Goal: Obtain resource: Download file/media

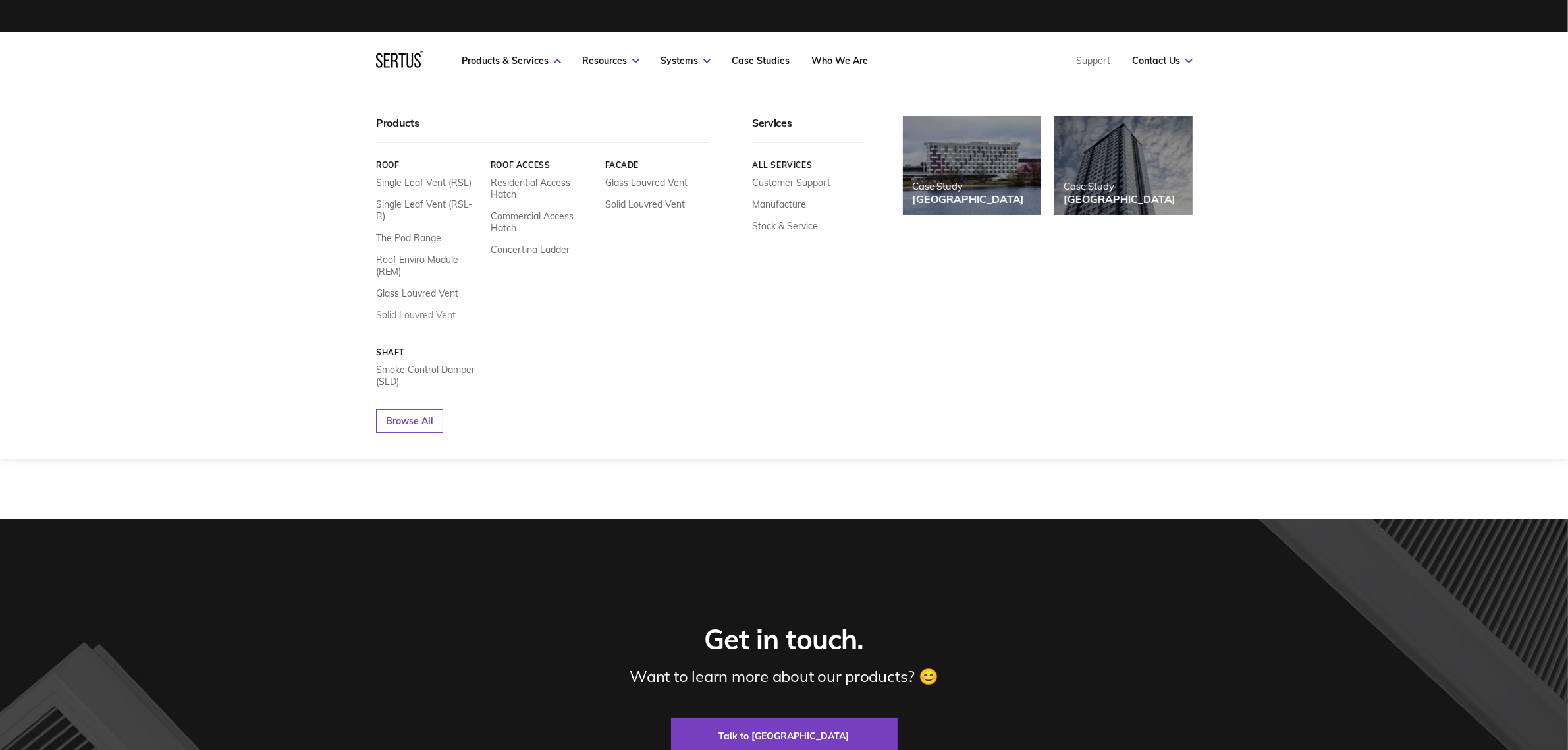
click at [435, 309] on link "Solid Louvred Vent" at bounding box center [415, 315] width 79 height 12
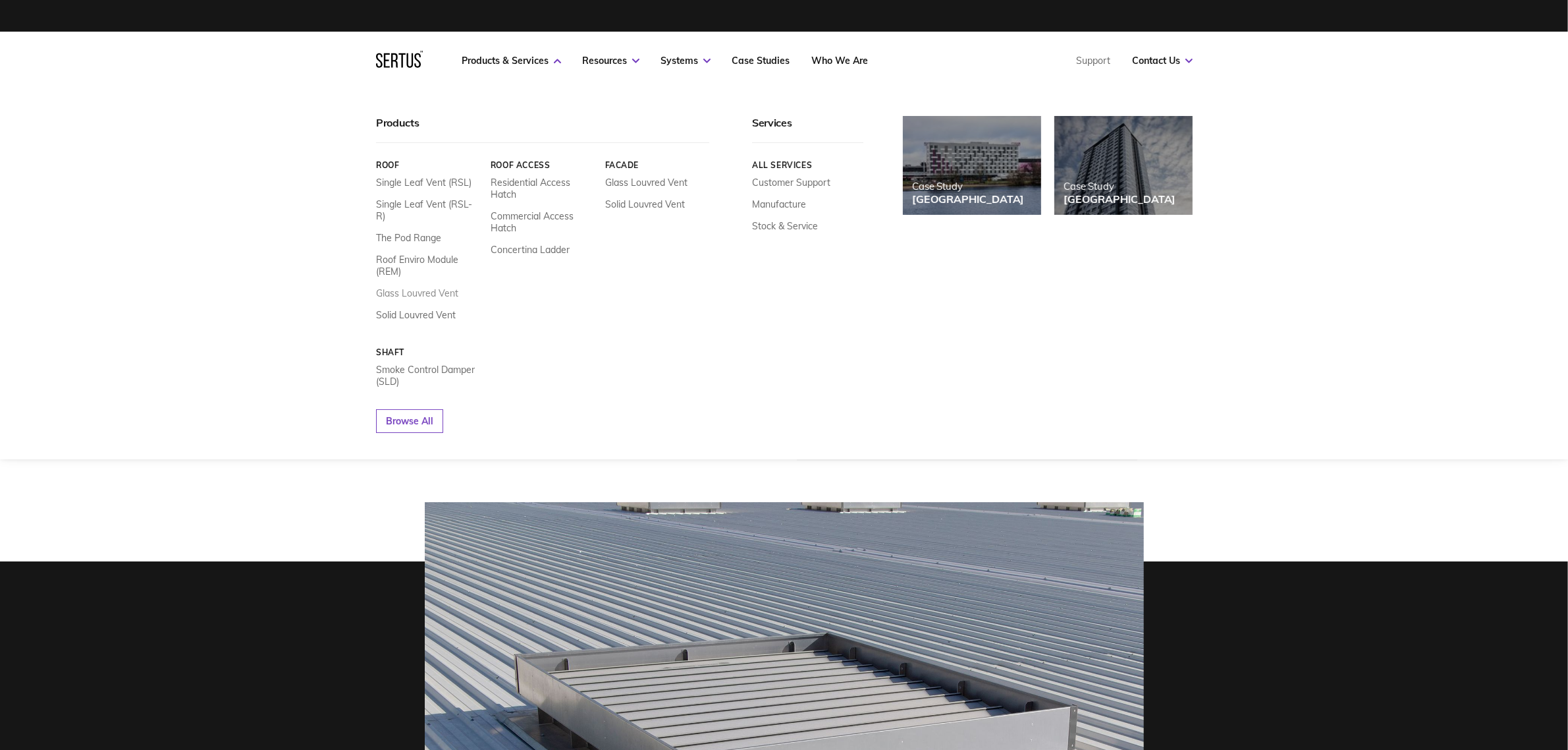
click at [432, 288] on link "Glass Louvred Vent" at bounding box center [417, 293] width 82 height 12
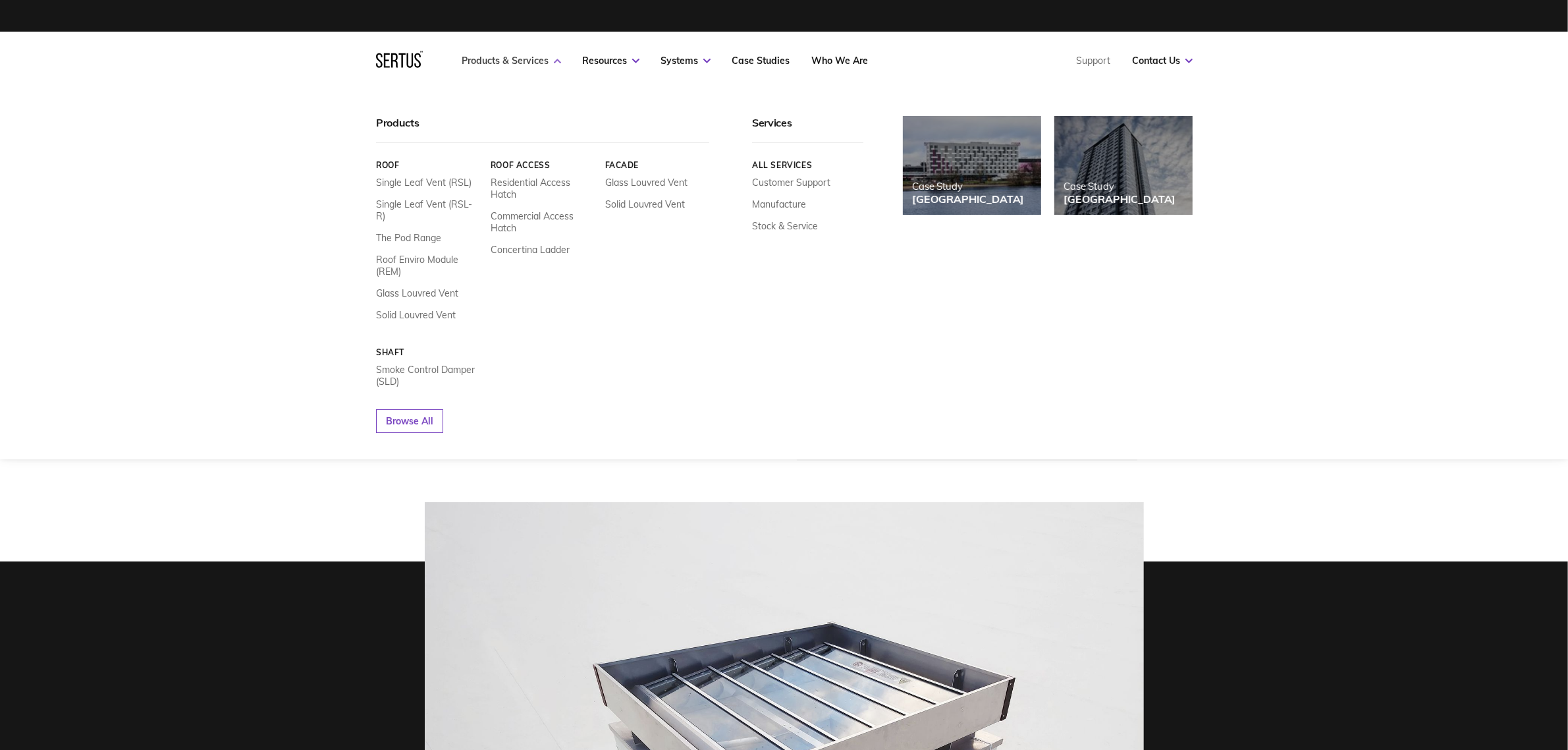
click at [521, 64] on link "Products & Services" at bounding box center [512, 60] width 99 height 12
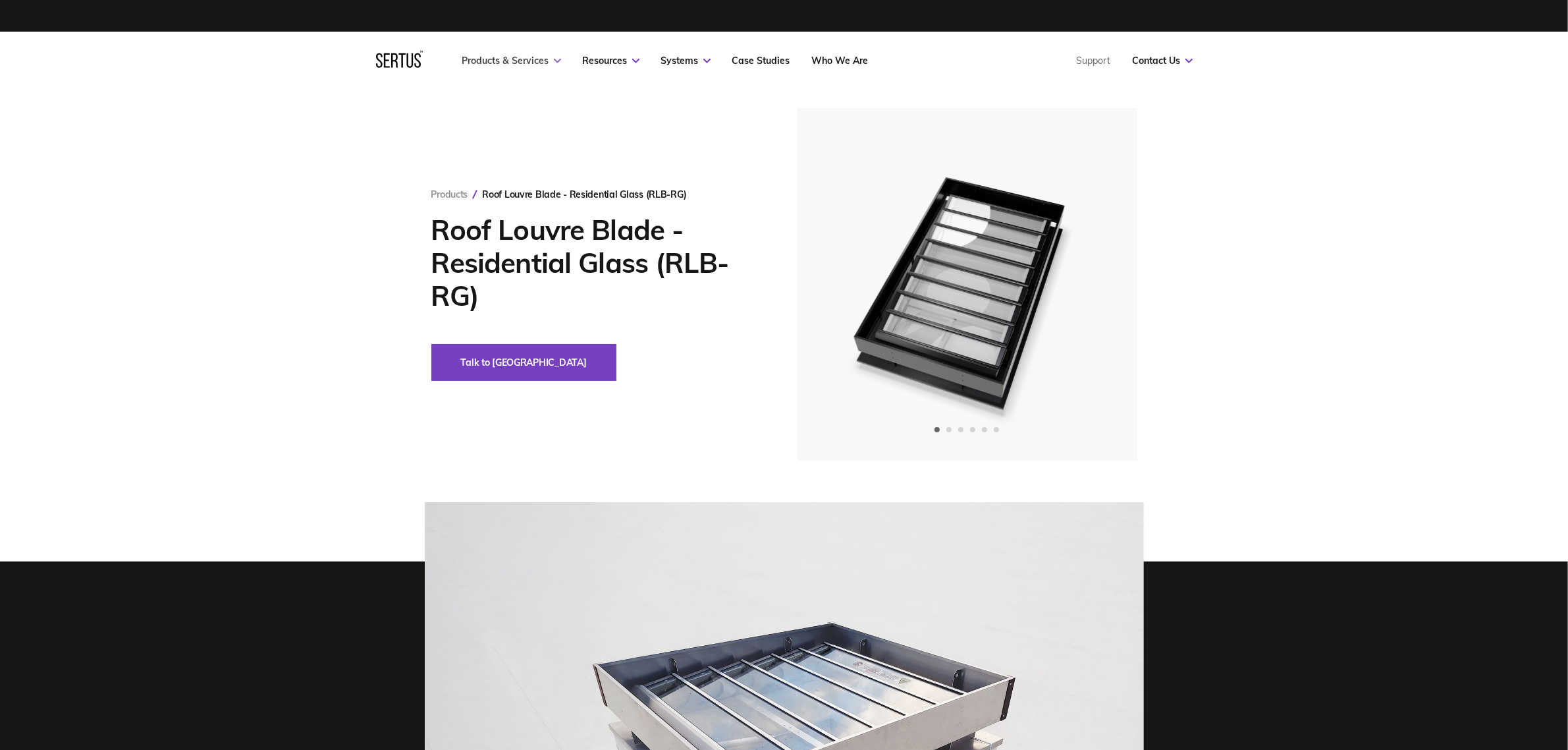
click at [518, 58] on link "Products & Services" at bounding box center [512, 60] width 99 height 12
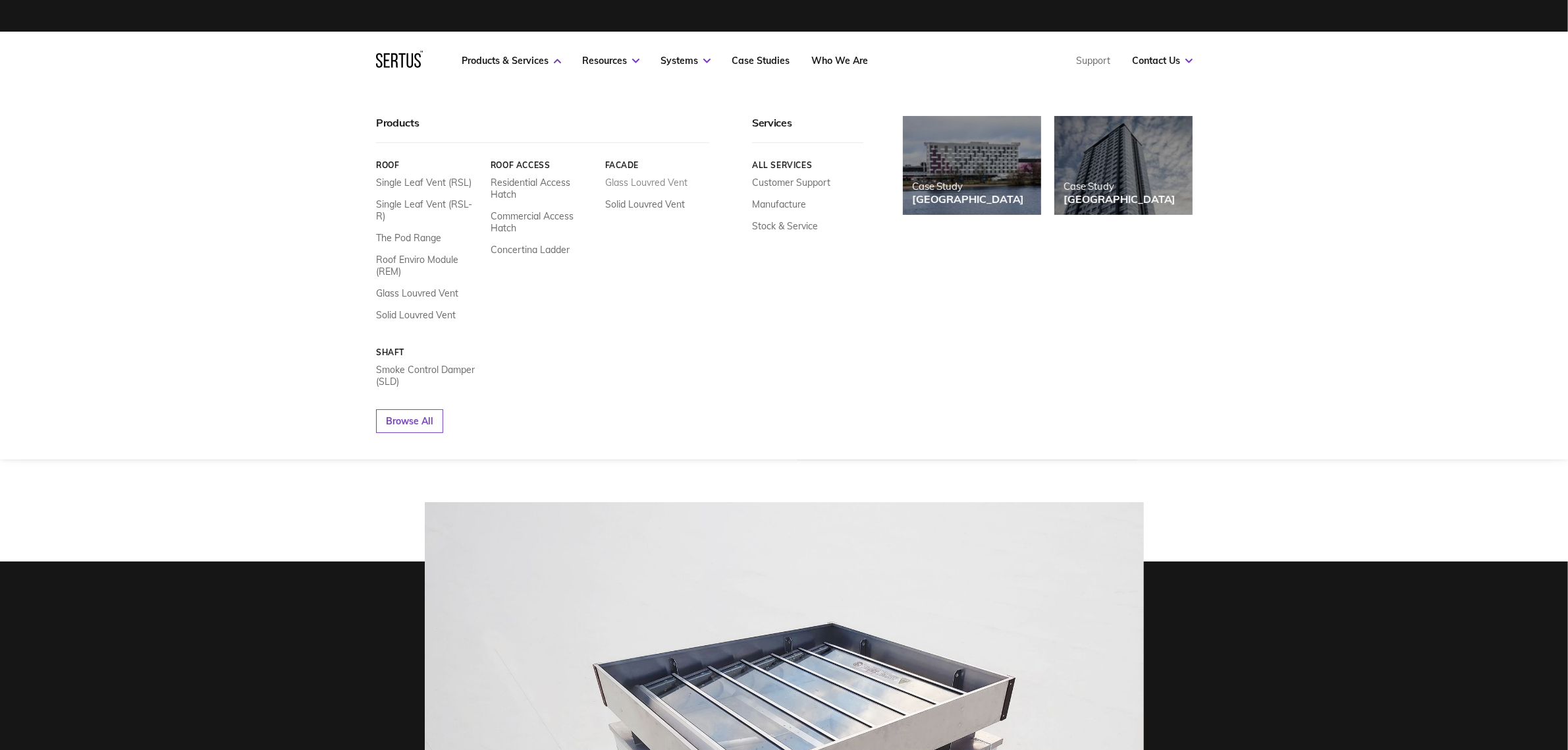
click at [635, 185] on link "Glass Louvred Vent" at bounding box center [645, 182] width 82 height 12
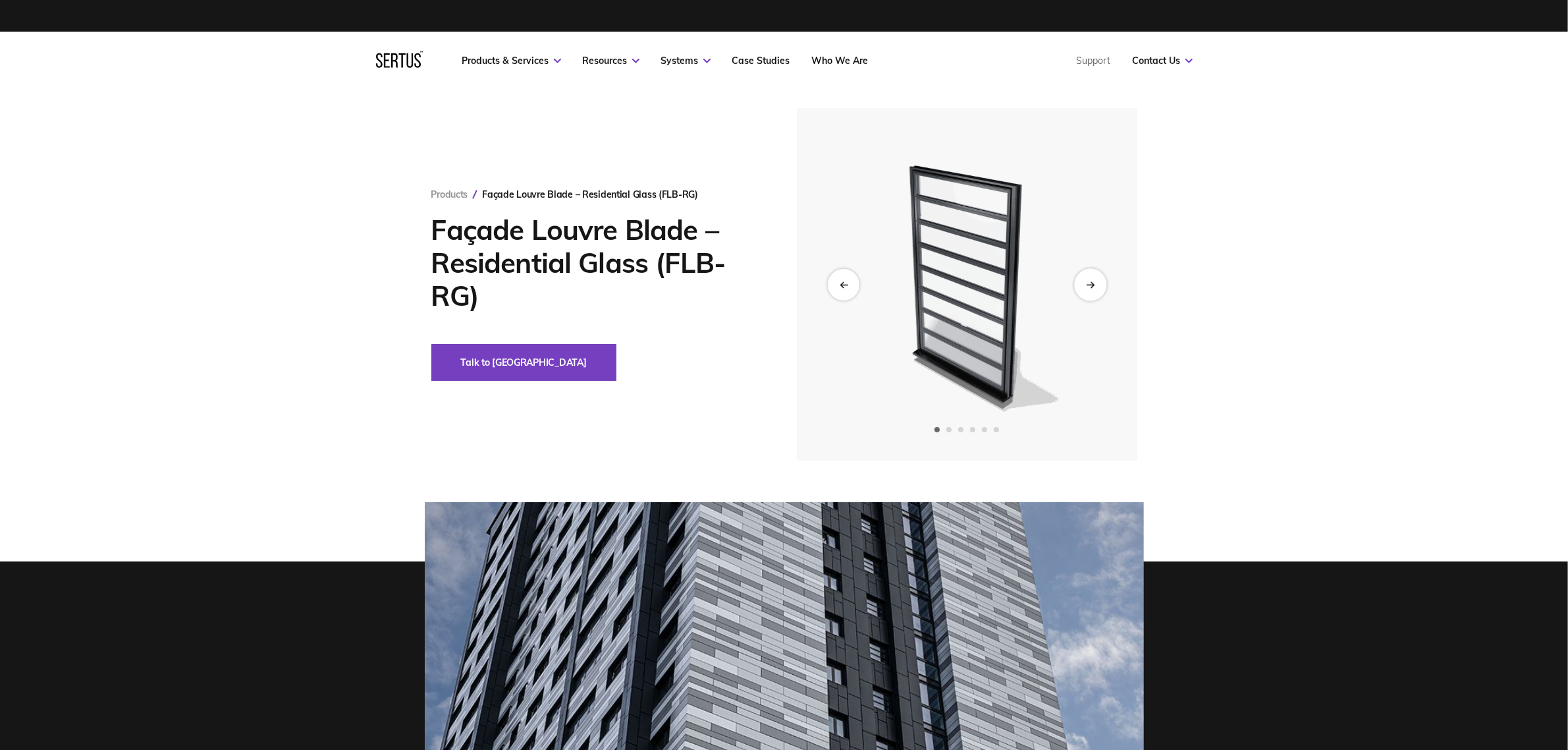
click at [1088, 288] on div "Next slide" at bounding box center [1090, 284] width 33 height 33
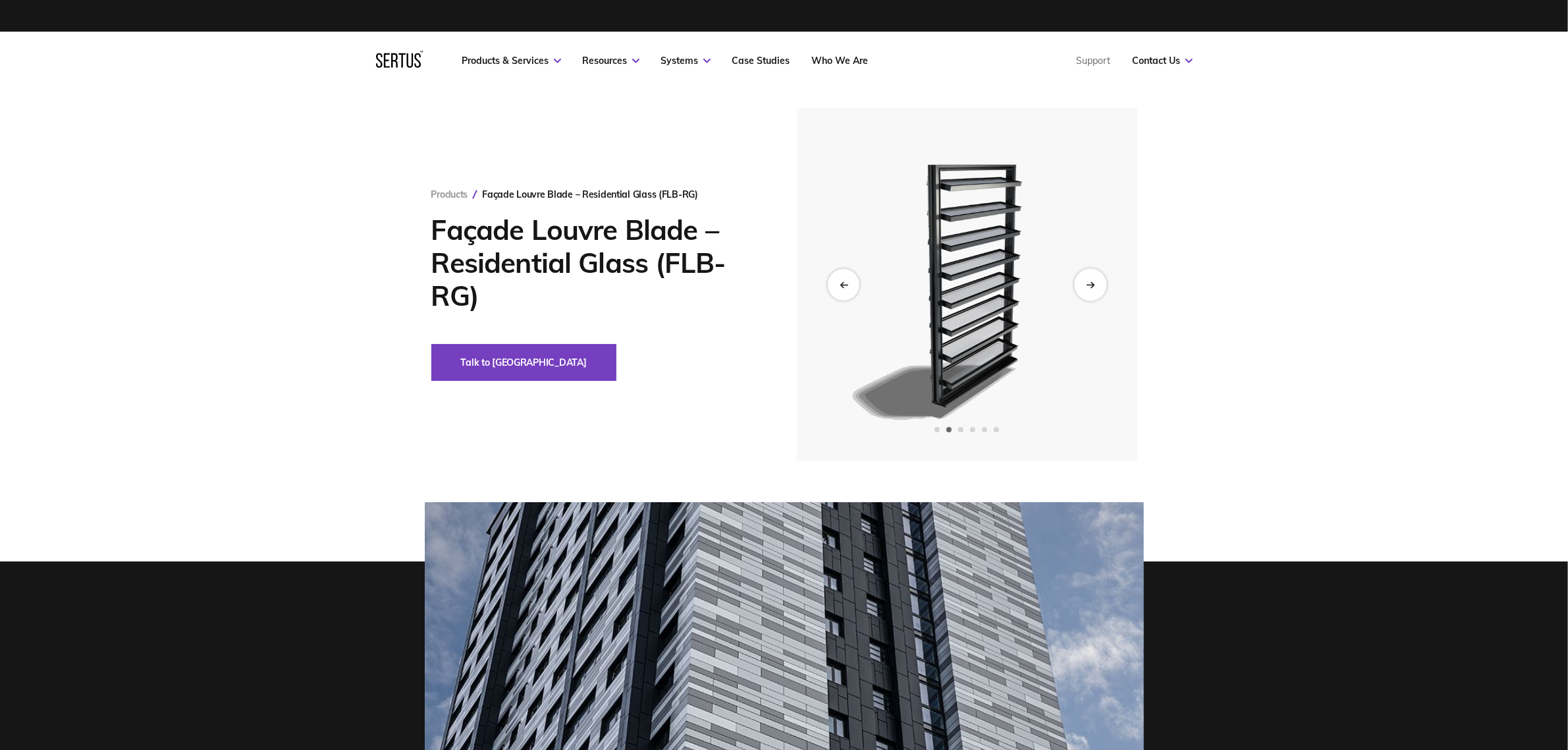
click at [1088, 288] on div "Next slide" at bounding box center [1090, 284] width 33 height 33
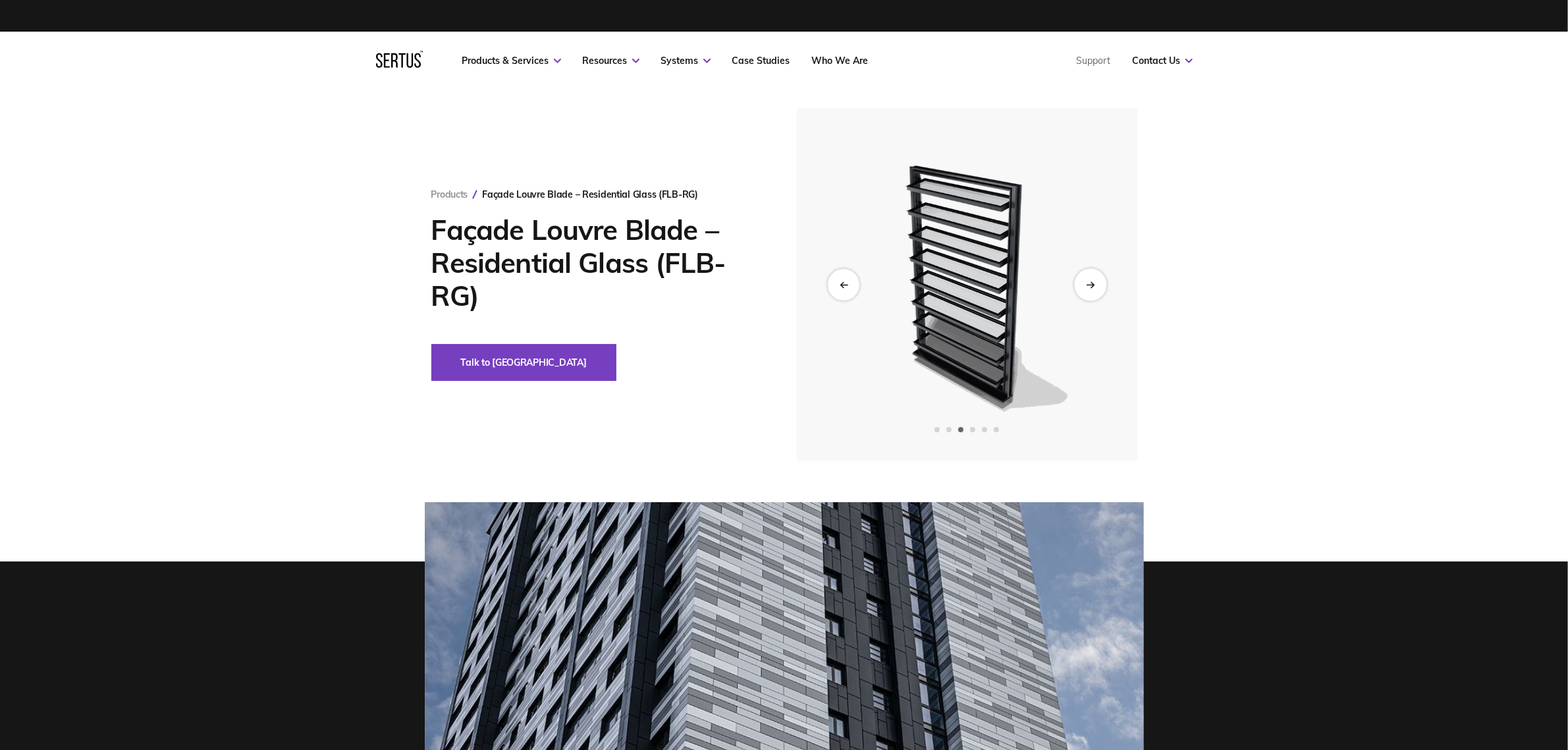
click at [1088, 288] on div "Next slide" at bounding box center [1090, 284] width 33 height 33
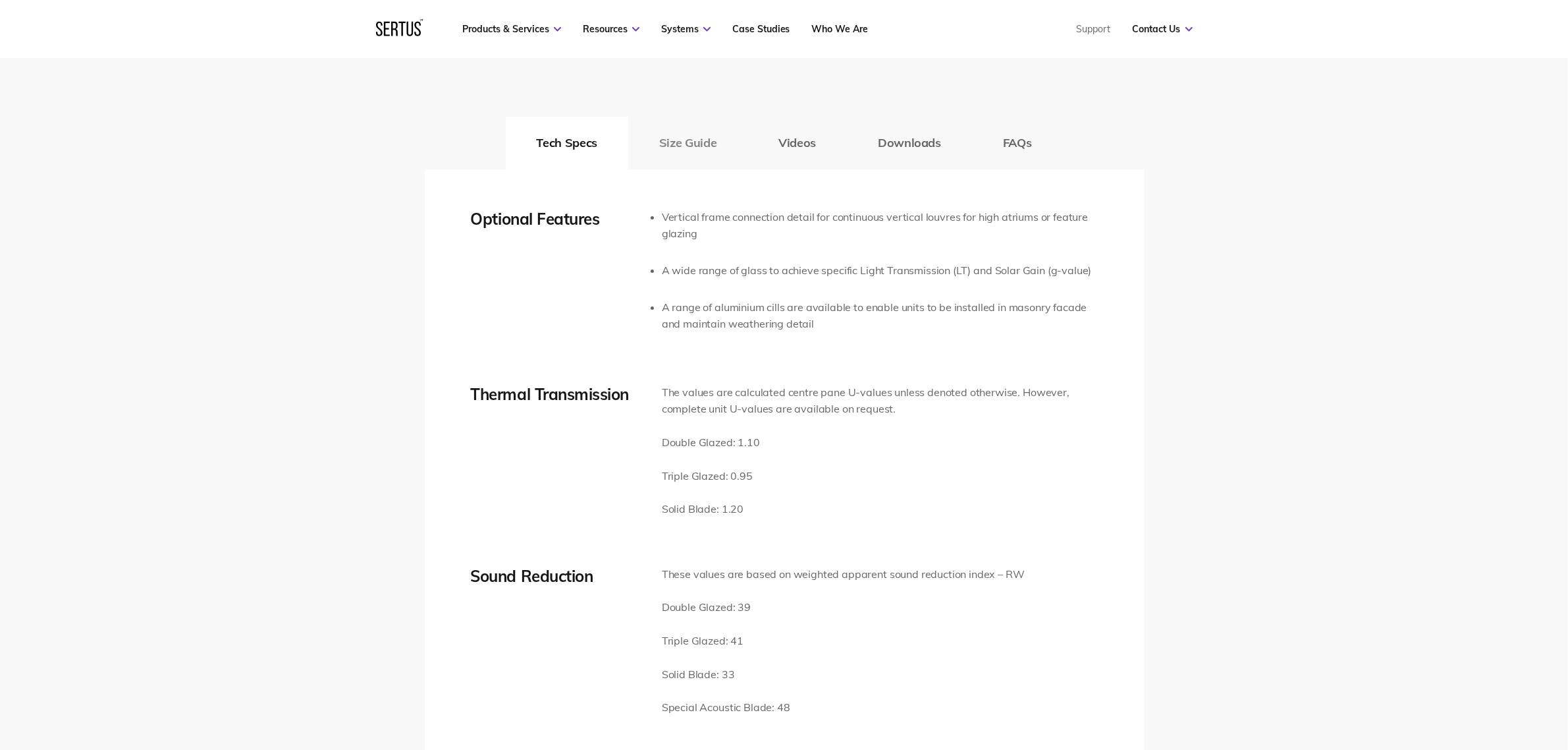
scroll to position [2141, 0]
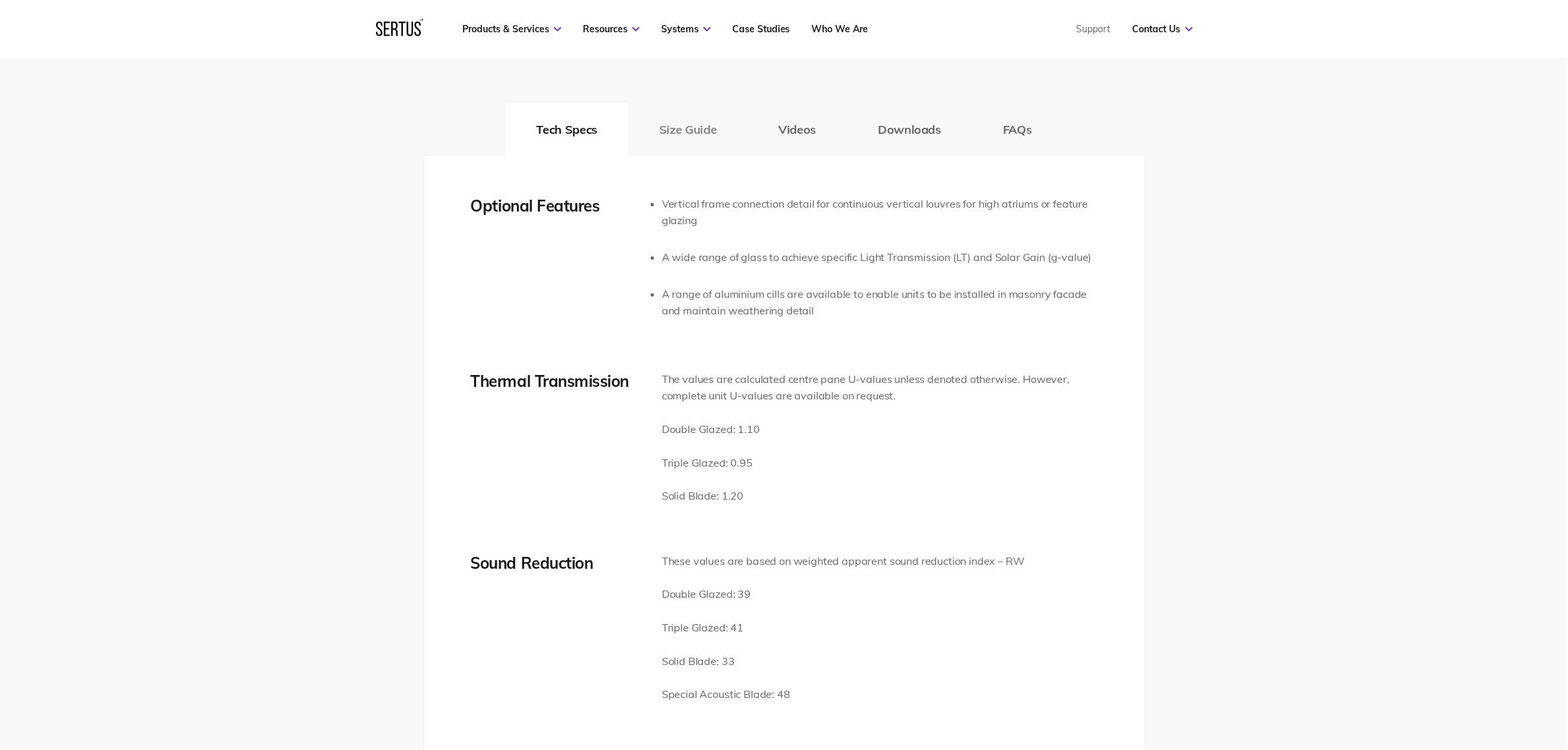
click at [693, 129] on button "Size Guide" at bounding box center [688, 130] width 120 height 53
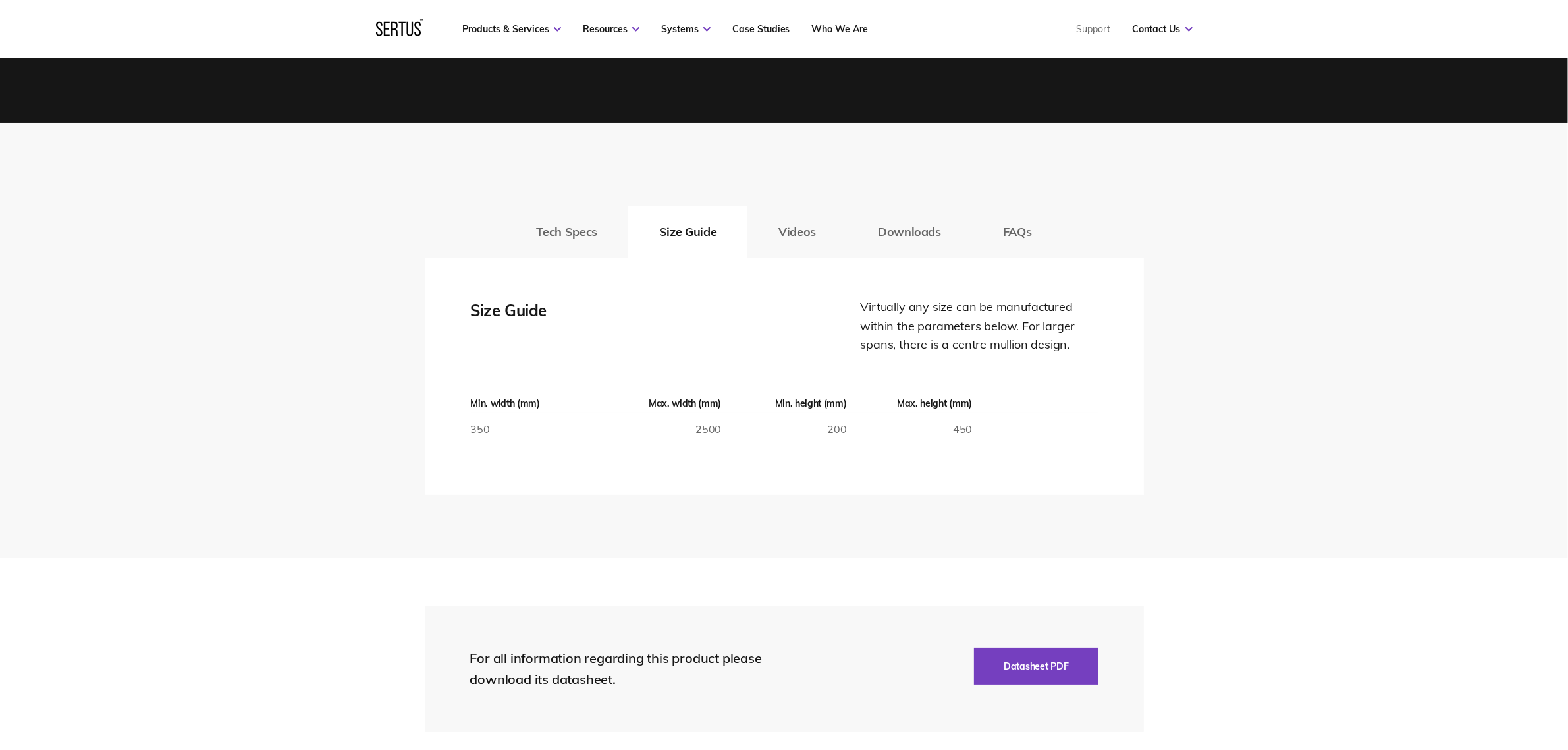
scroll to position [1977, 0]
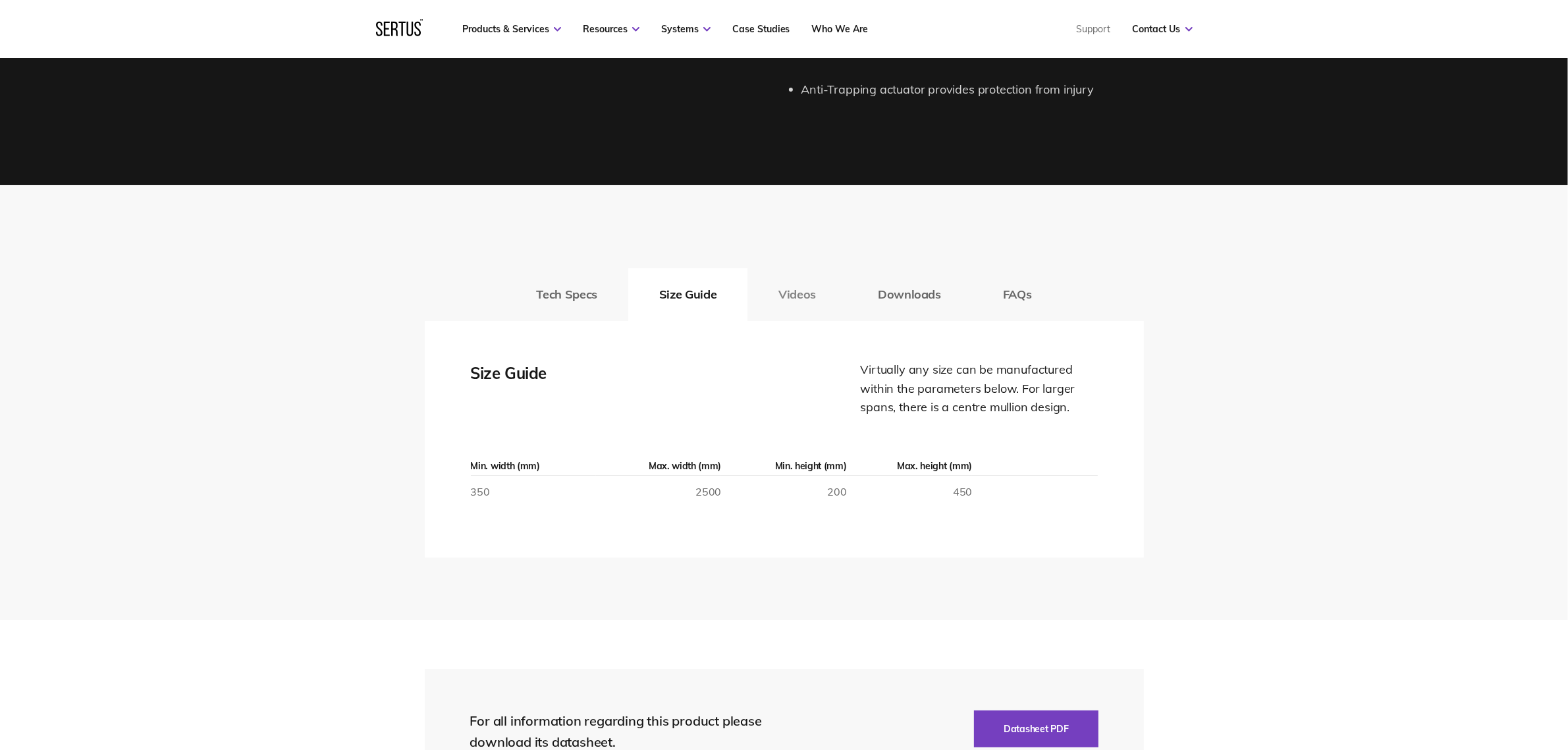
click at [799, 293] on button "Videos" at bounding box center [797, 294] width 99 height 53
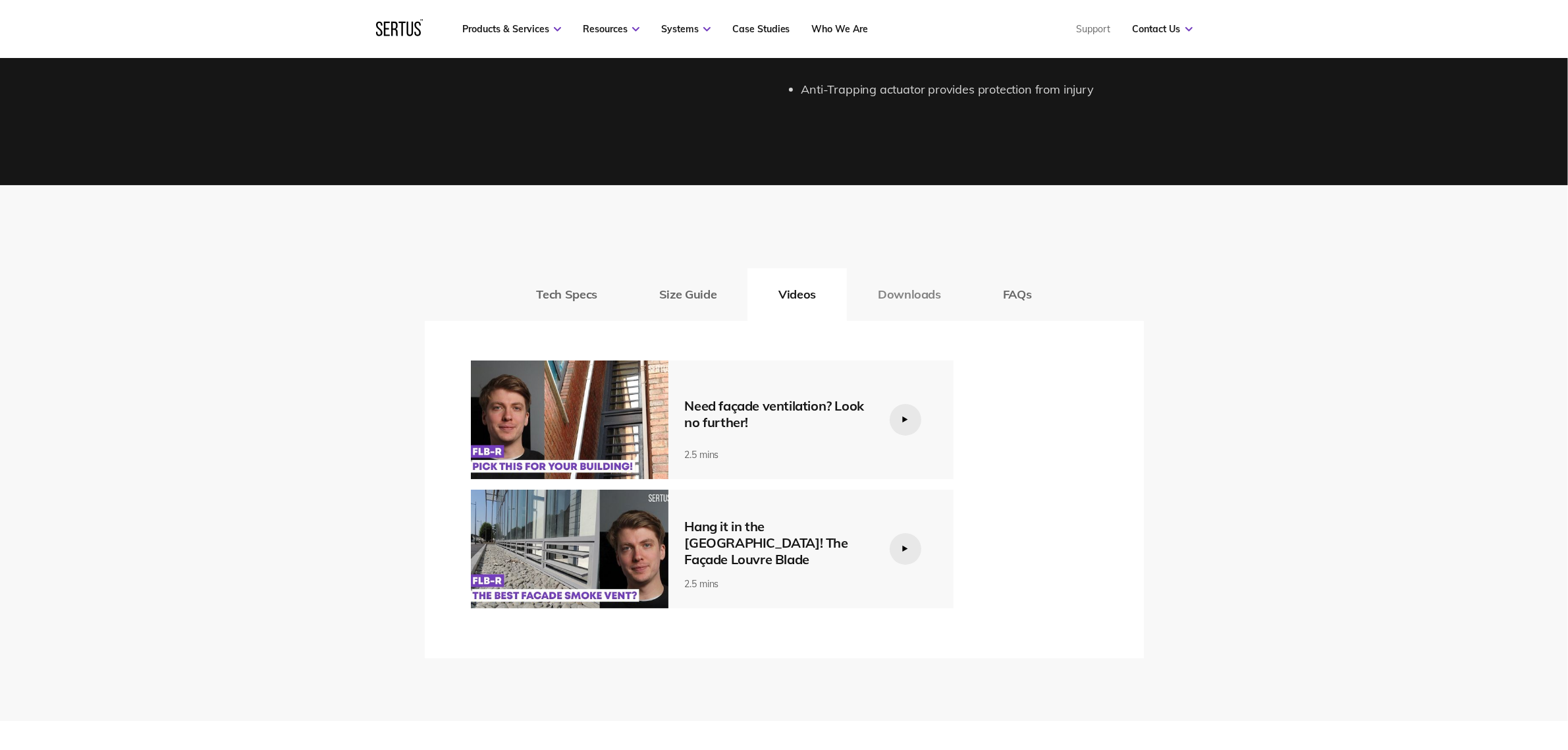
click at [910, 292] on button "Downloads" at bounding box center [909, 294] width 125 height 53
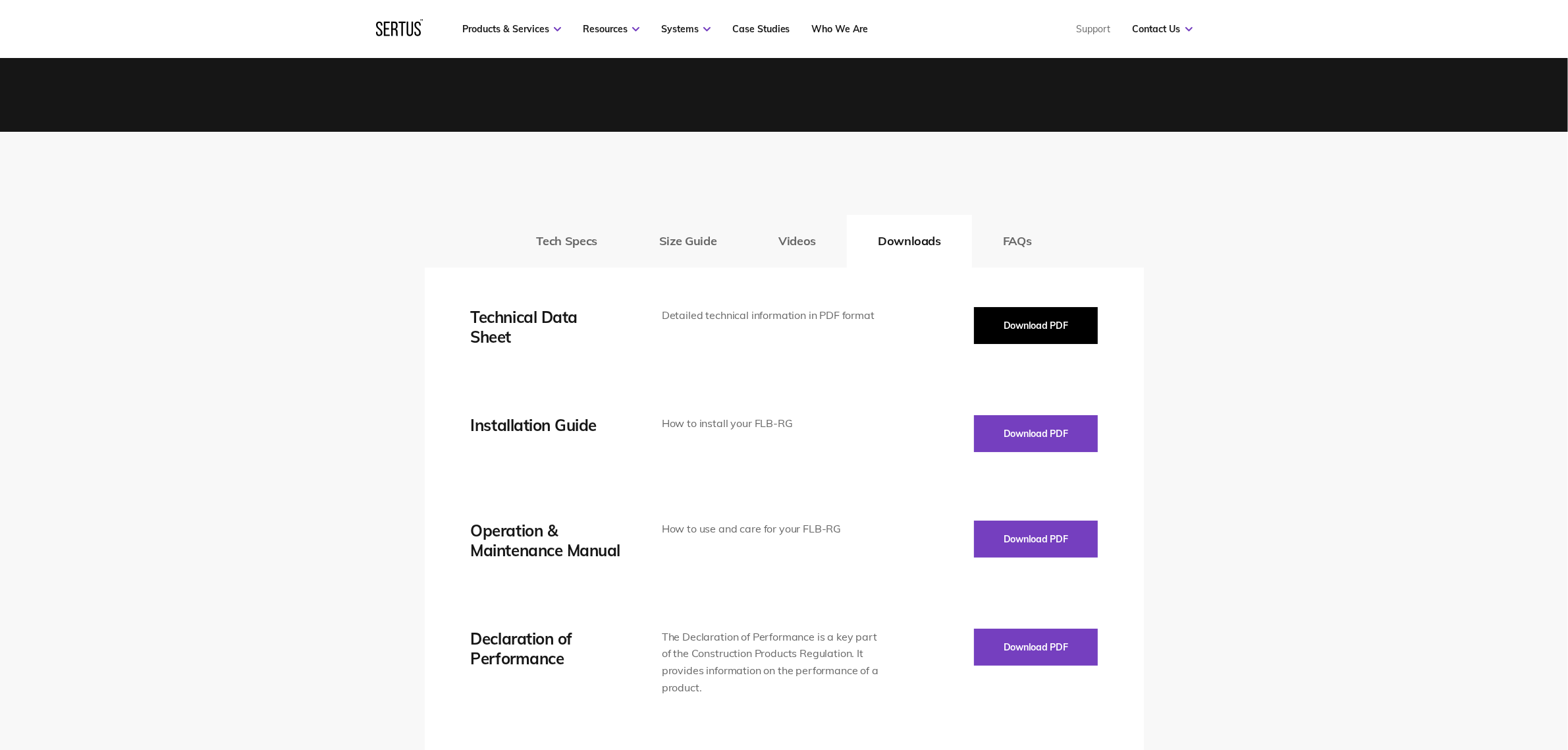
scroll to position [2059, 0]
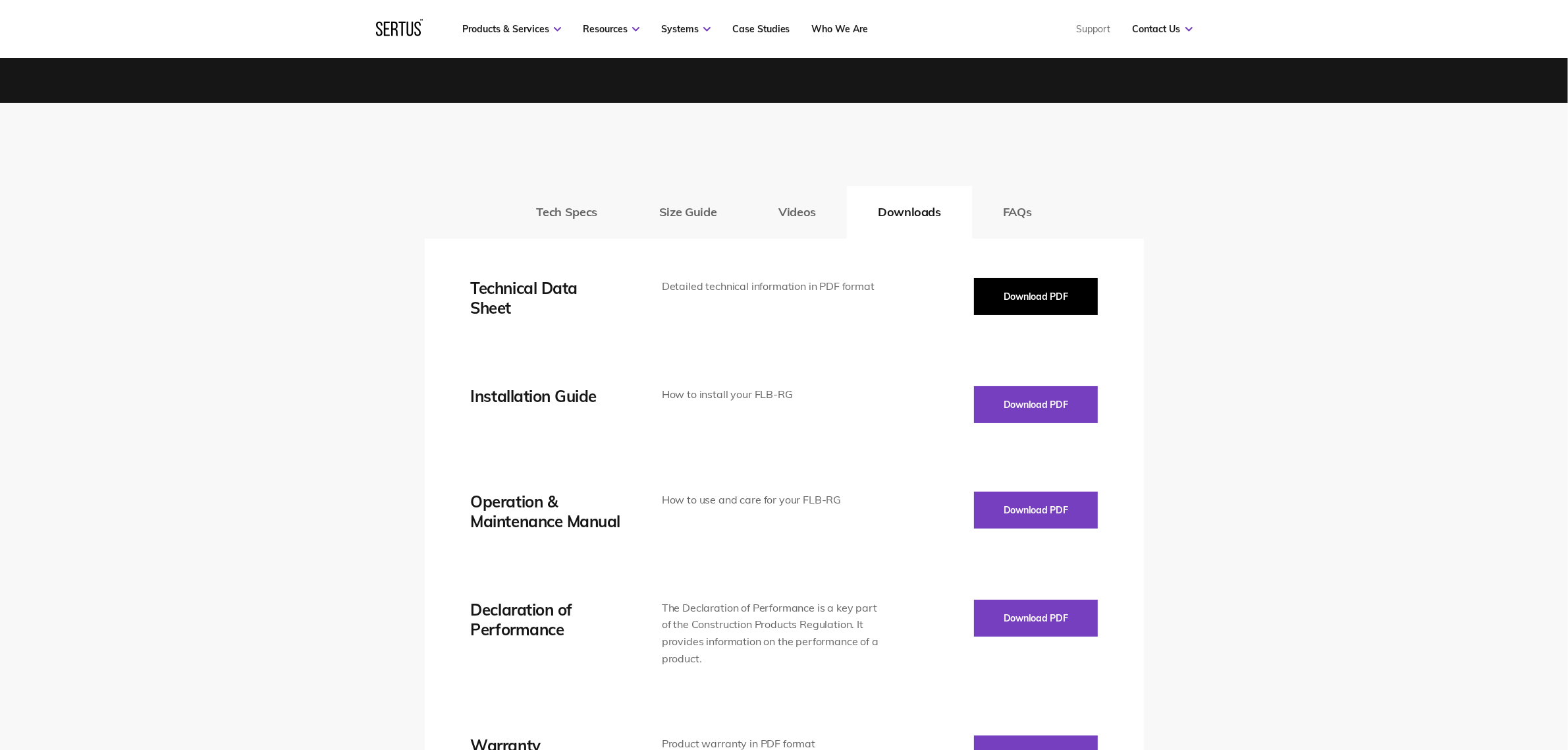
click at [1020, 303] on button "Download PDF" at bounding box center [1036, 297] width 124 height 37
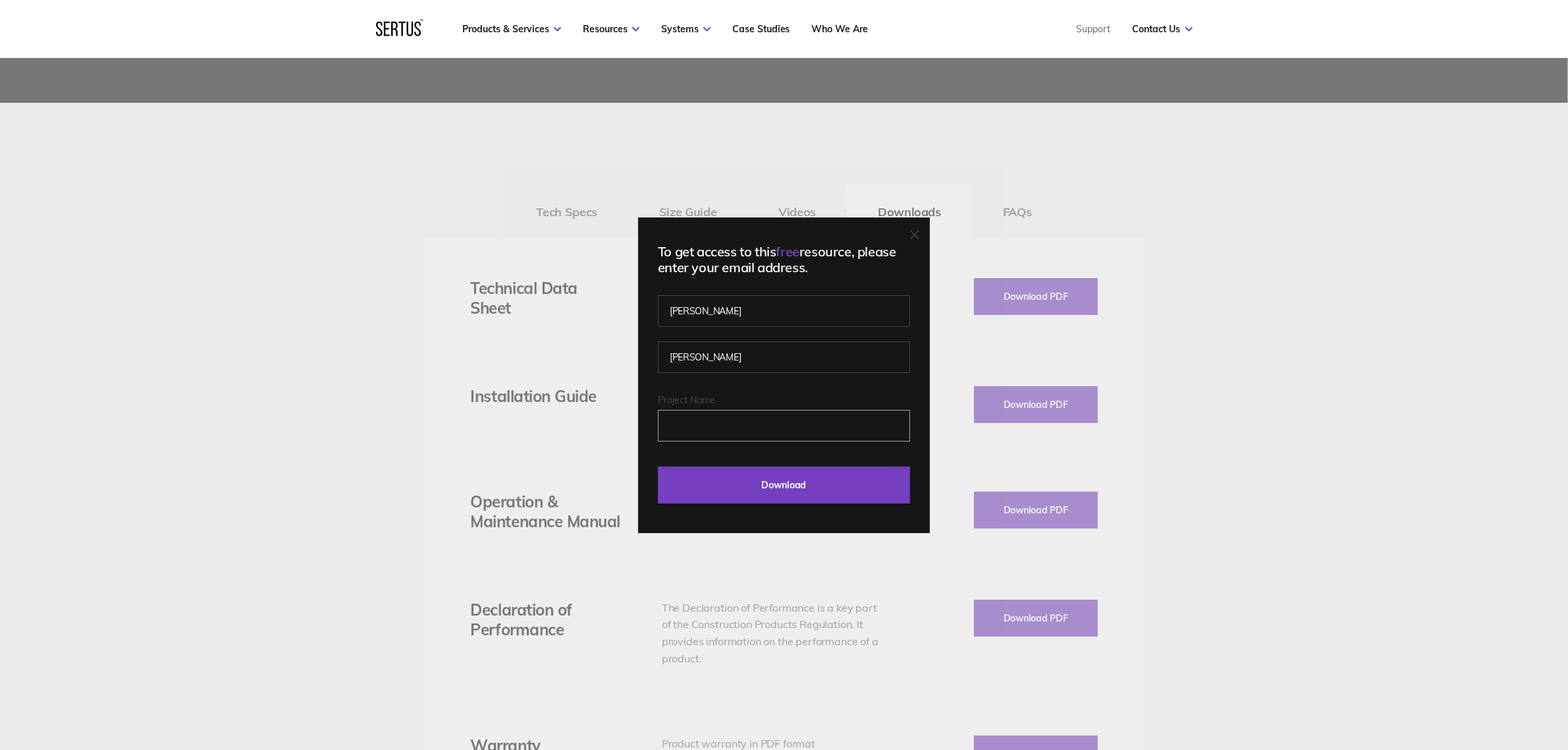
click at [713, 428] on input "Project Name" at bounding box center [784, 426] width 252 height 32
type input "Novenco"
click at [766, 486] on input "Download" at bounding box center [784, 485] width 252 height 37
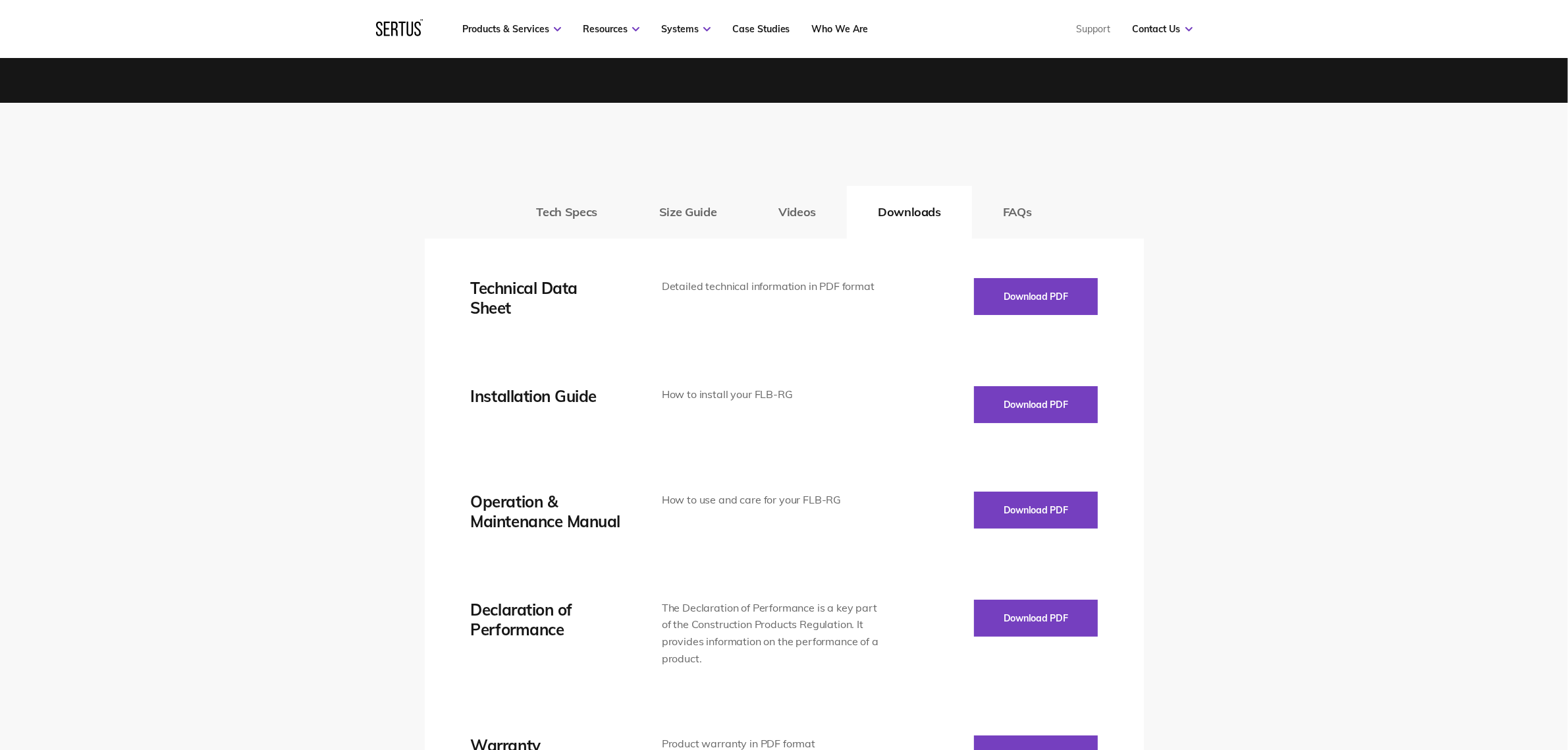
scroll to position [2223, 0]
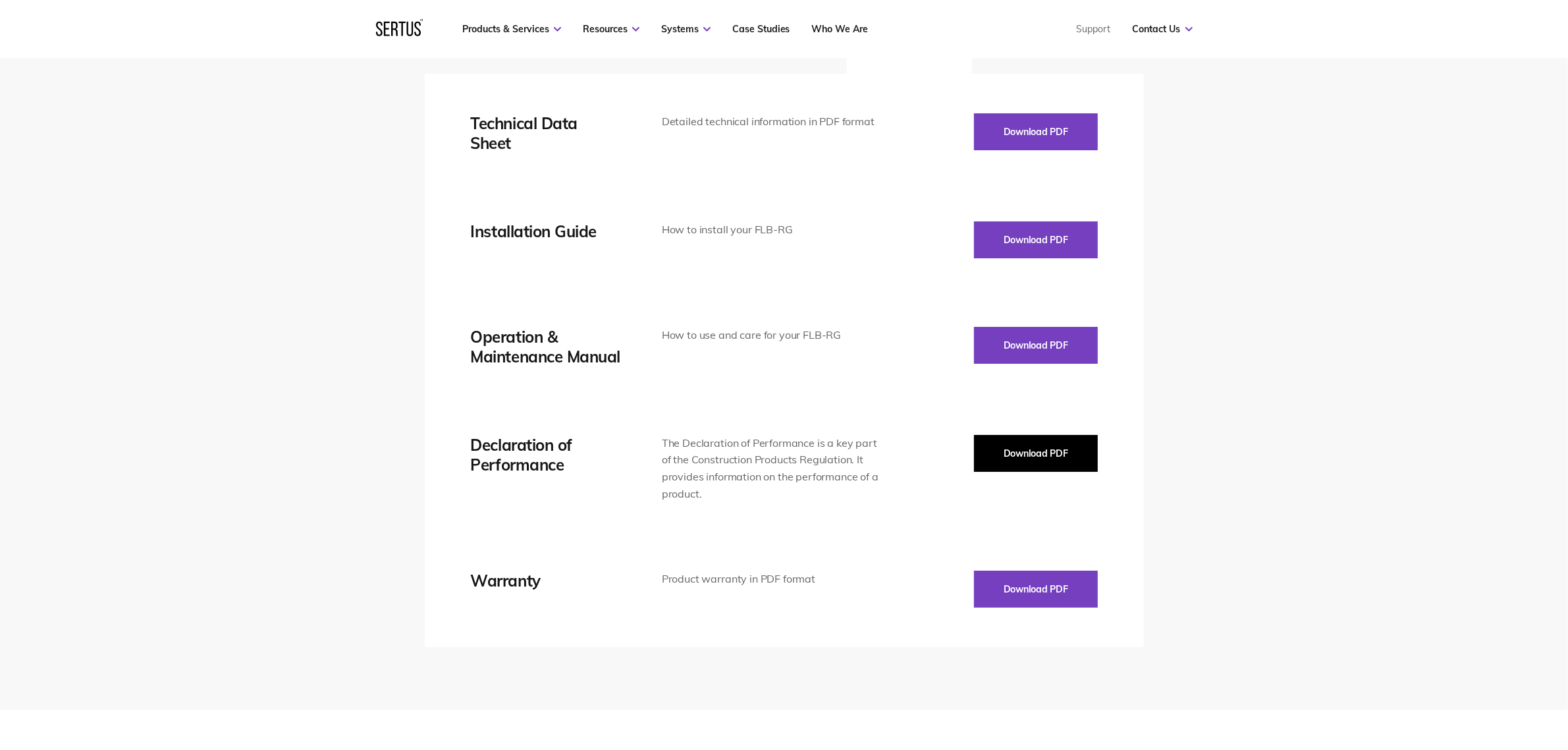
click at [1038, 455] on button "Download PDF" at bounding box center [1036, 453] width 124 height 37
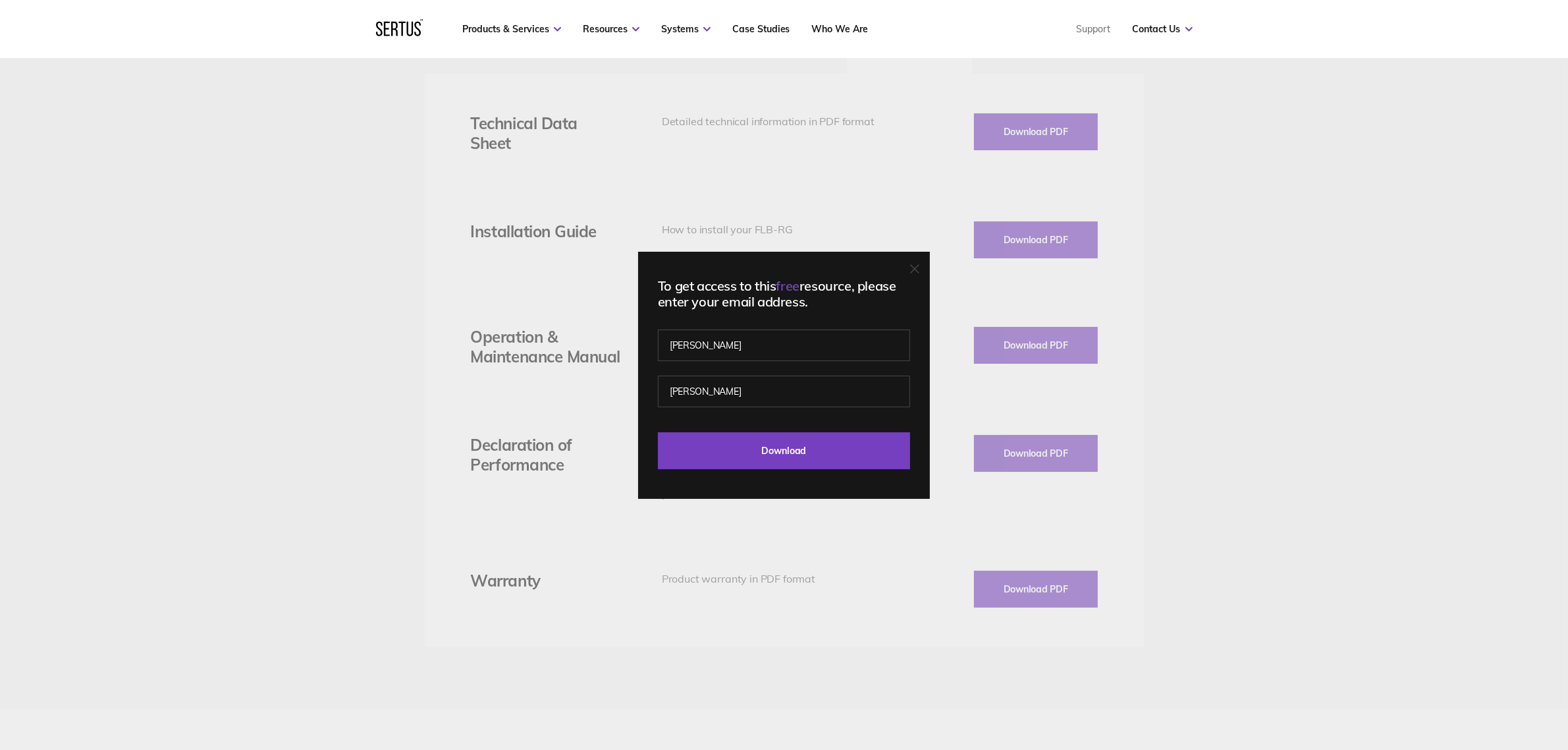
click at [1327, 387] on div "To get access to this free resource, please enter your email address. Craig Man…" at bounding box center [784, 375] width 1568 height 750
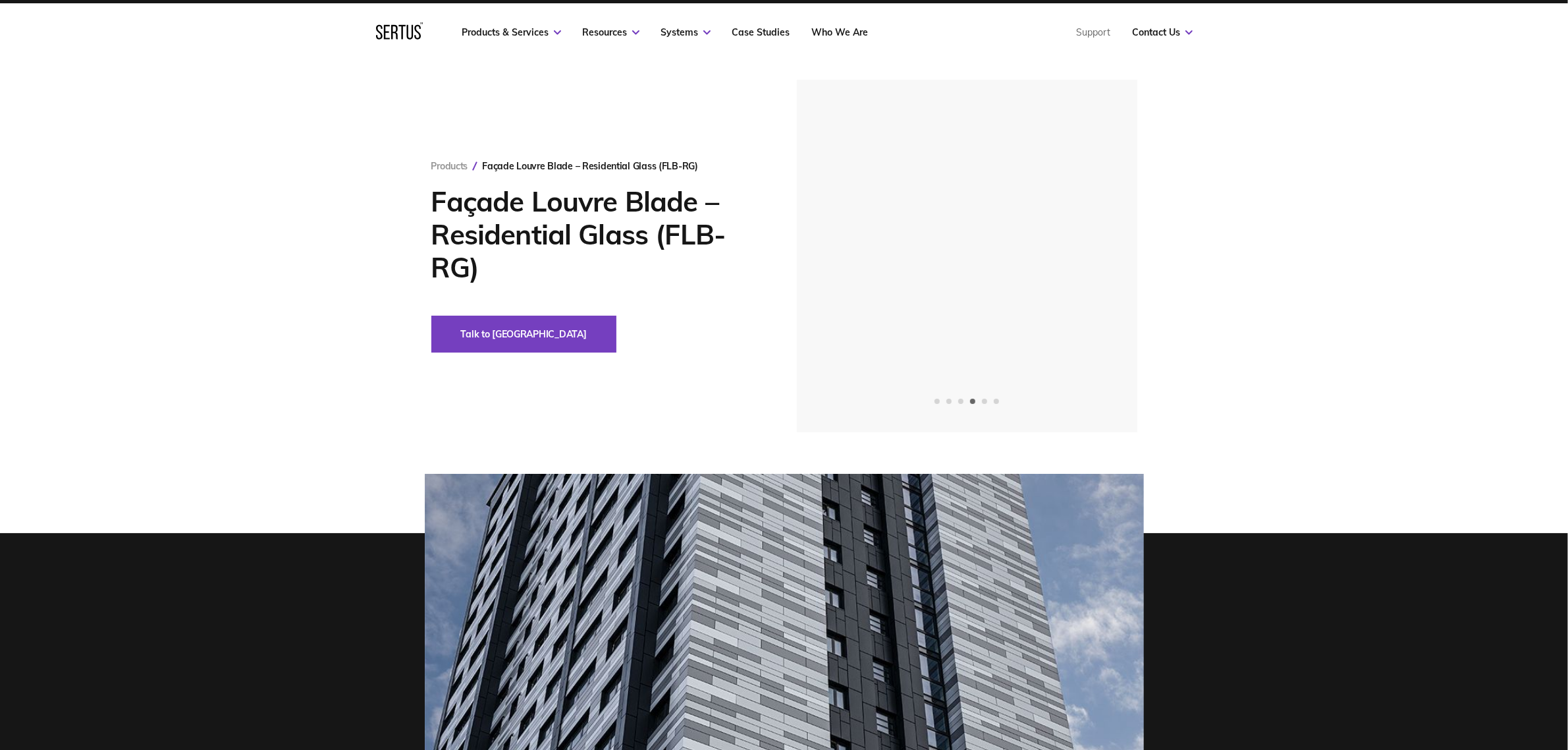
scroll to position [0, 0]
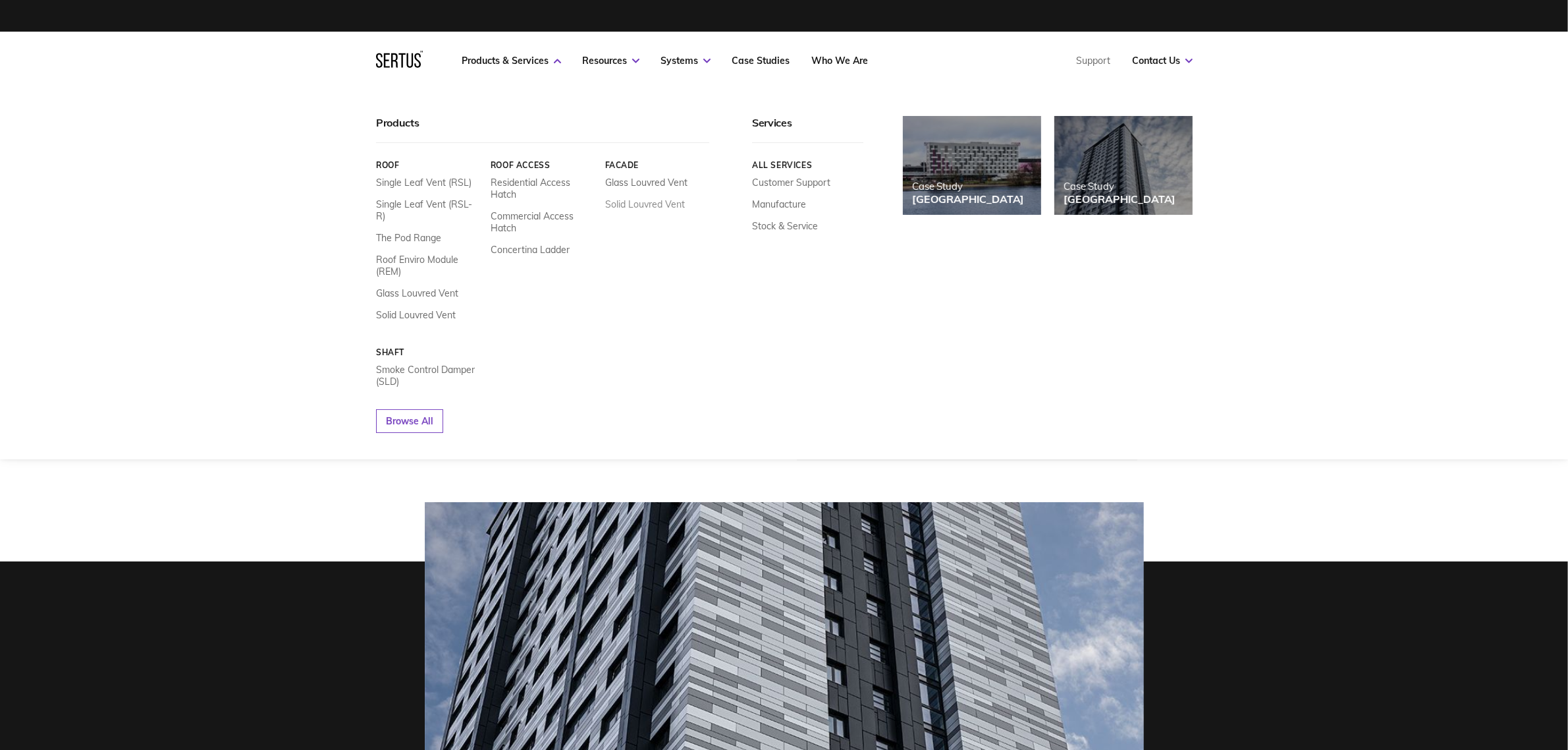
click at [631, 202] on link "Solid Louvred Vent" at bounding box center [644, 204] width 79 height 12
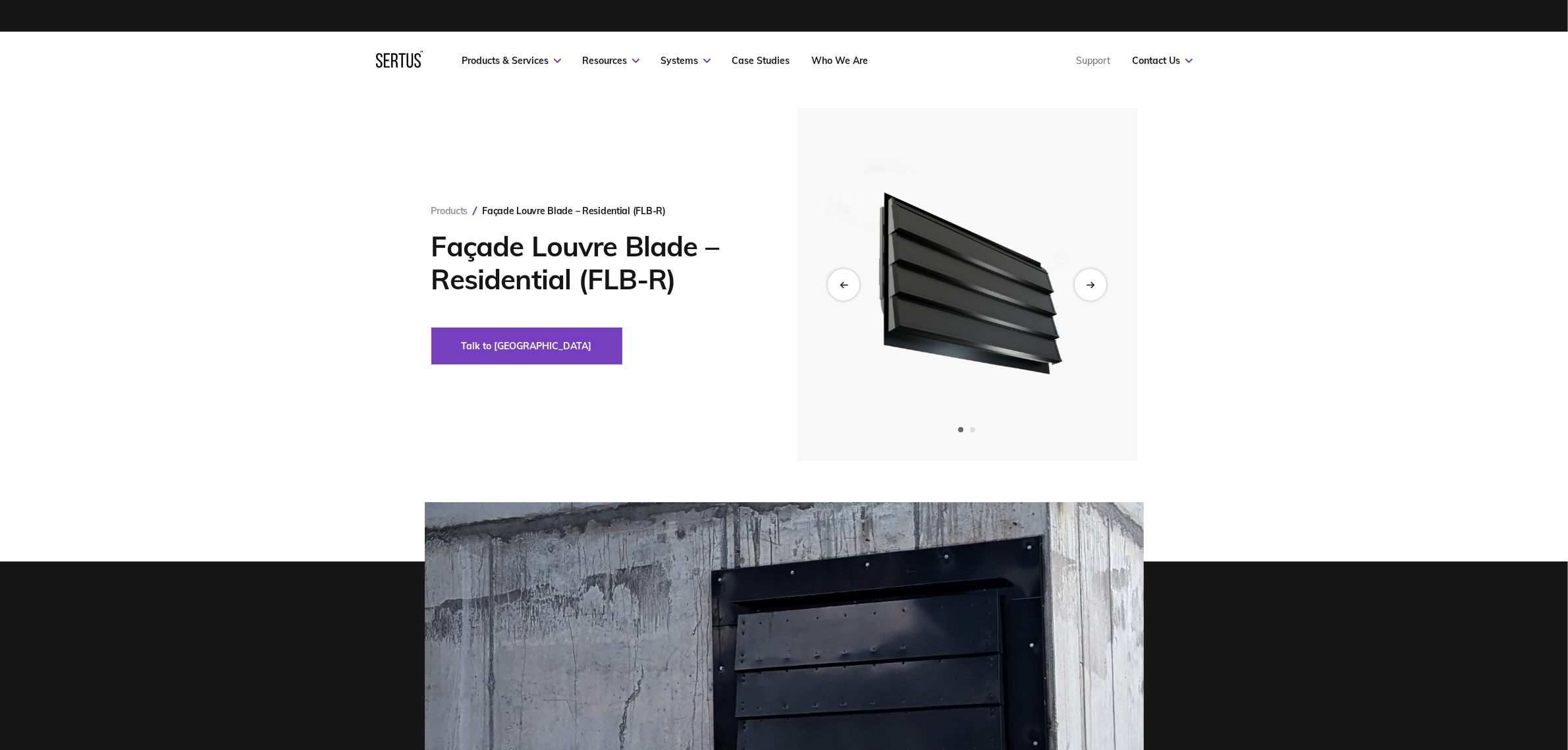
click at [970, 431] on span "Go to slide 2" at bounding box center [973, 430] width 5 height 5
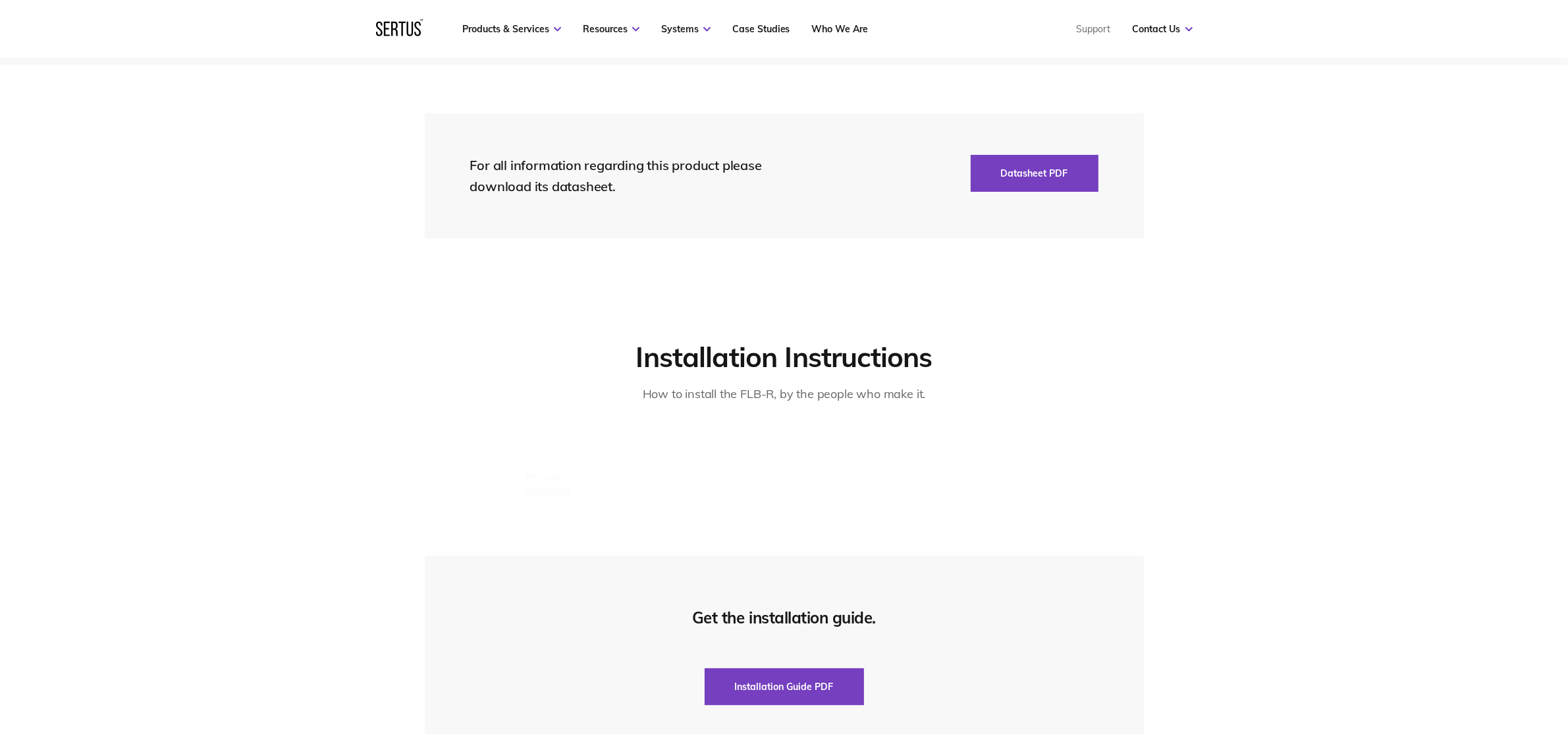
scroll to position [2553, 0]
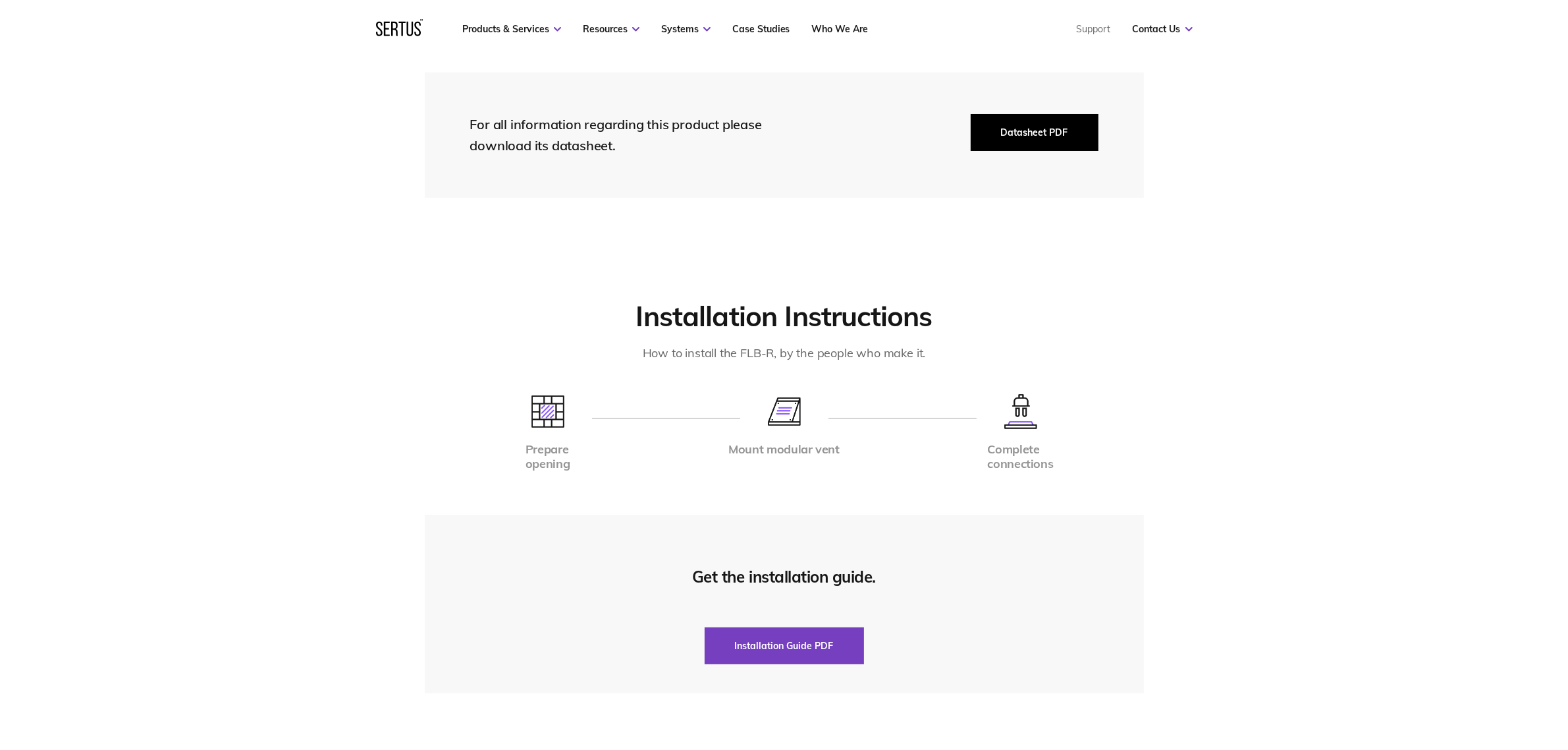
click at [1061, 116] on button "Datasheet PDF" at bounding box center [1034, 132] width 128 height 37
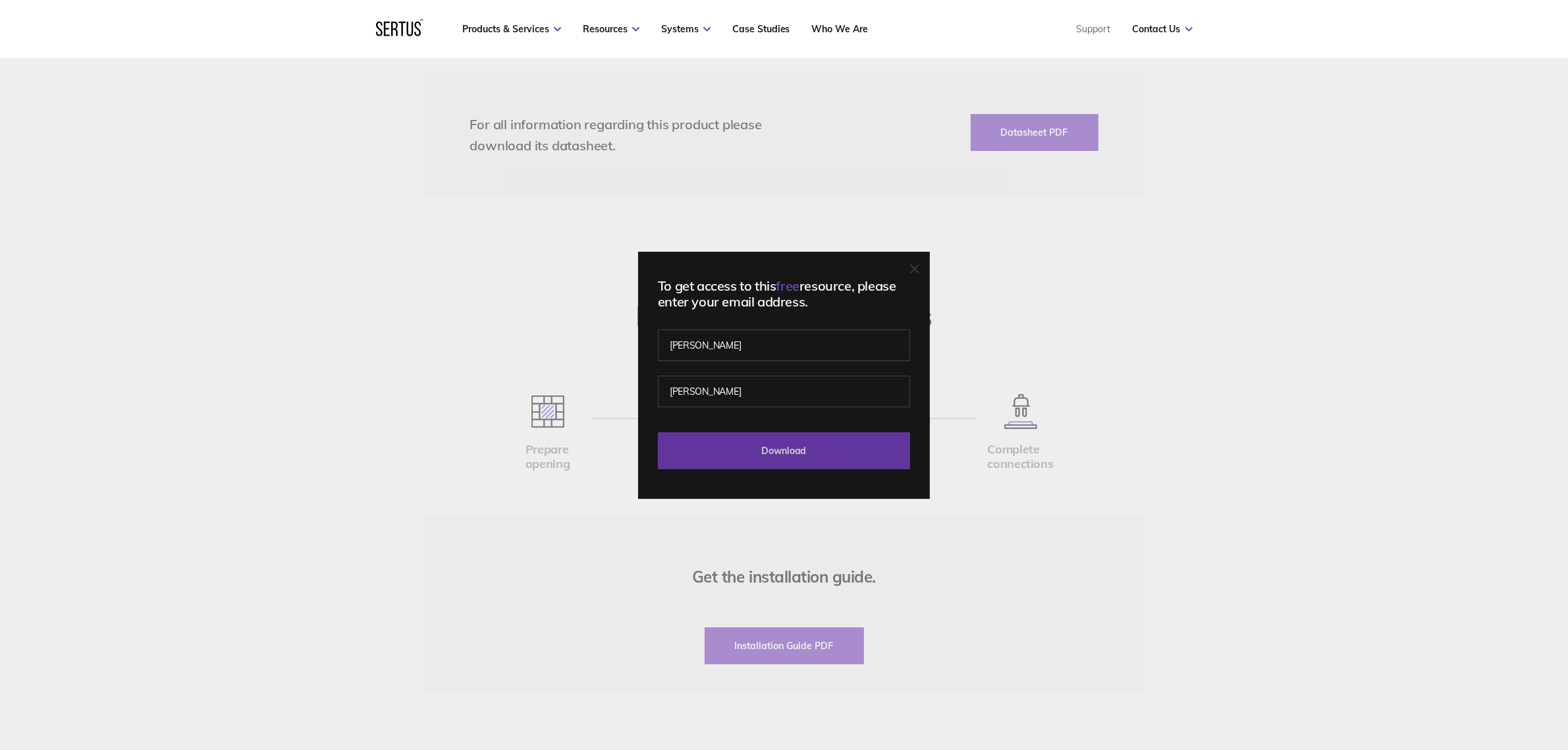
click at [784, 440] on input "Download" at bounding box center [784, 451] width 252 height 37
